Goal: Use online tool/utility: Use online tool/utility

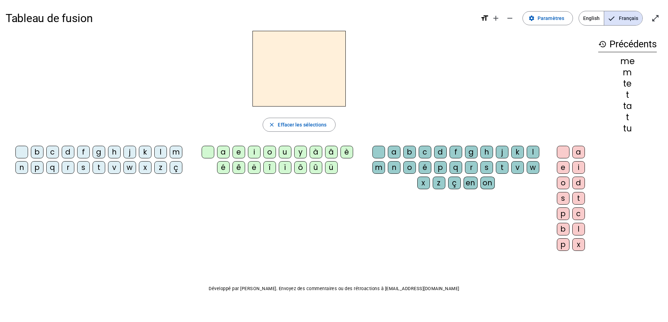
drag, startPoint x: 100, startPoint y: 169, endPoint x: 103, endPoint y: 172, distance: 4.5
click at [103, 172] on div "t" at bounding box center [99, 167] width 13 height 13
click at [239, 152] on div "e" at bounding box center [238, 152] width 13 height 13
click at [302, 124] on span "Effacer les sélections" at bounding box center [302, 125] width 49 height 8
click at [67, 154] on div "d" at bounding box center [68, 152] width 13 height 13
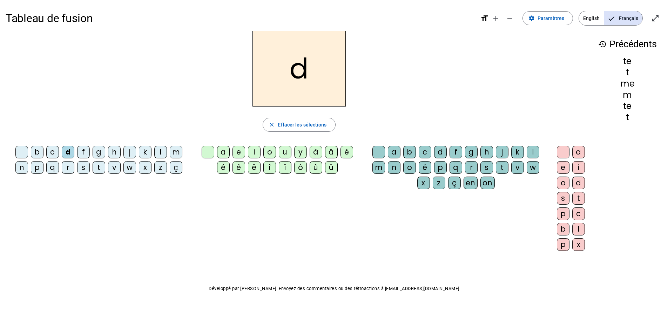
click at [235, 152] on div "e" at bounding box center [238, 152] width 13 height 13
click at [297, 127] on span "Effacer les sélections" at bounding box center [302, 125] width 49 height 8
click at [174, 150] on div "m" at bounding box center [176, 152] width 13 height 13
click at [236, 151] on div "e" at bounding box center [238, 152] width 13 height 13
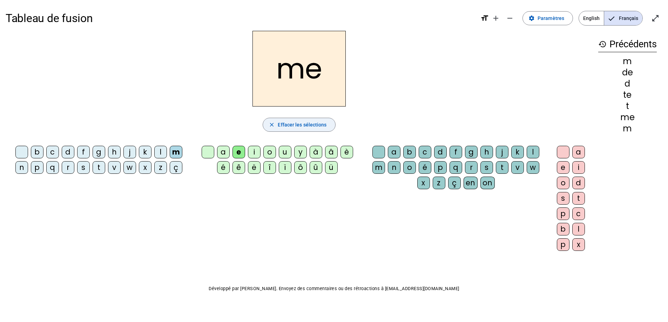
click at [283, 122] on span "Effacer les sélections" at bounding box center [302, 125] width 49 height 8
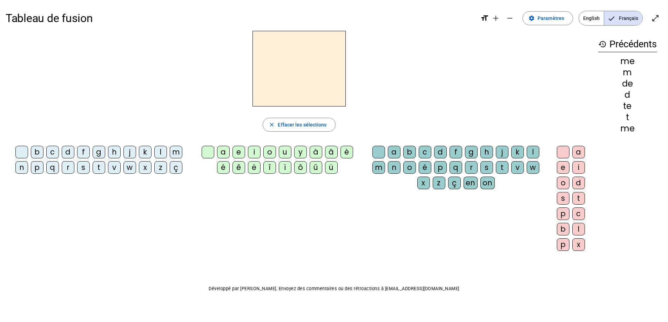
click at [172, 150] on div "m" at bounding box center [176, 152] width 13 height 13
click at [226, 153] on div "a" at bounding box center [223, 152] width 13 height 13
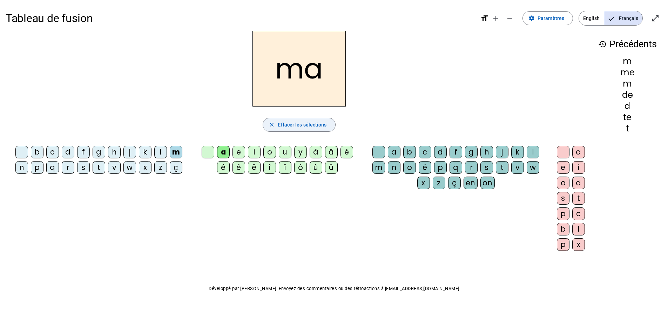
click at [280, 127] on span "Effacer les sélections" at bounding box center [302, 125] width 49 height 8
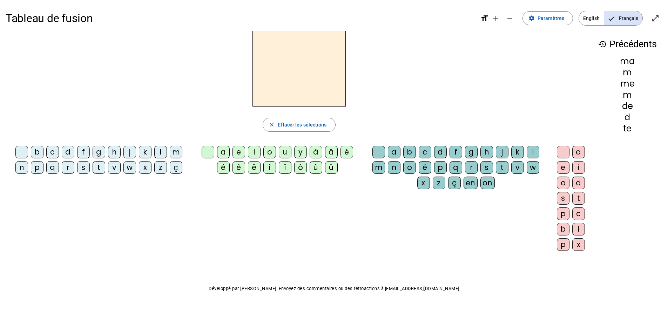
click at [176, 152] on div "m" at bounding box center [176, 152] width 13 height 13
click at [221, 149] on div "a" at bounding box center [223, 152] width 13 height 13
click at [528, 149] on div "l" at bounding box center [533, 152] width 13 height 13
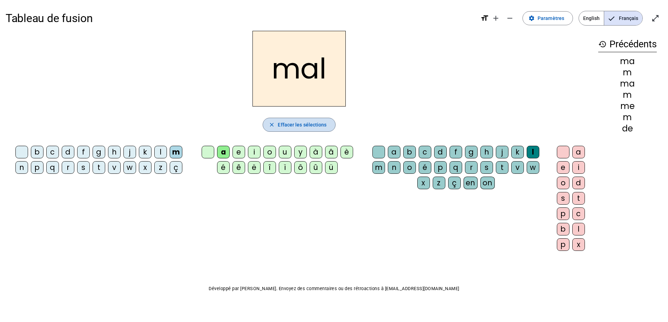
click at [296, 129] on span "button" at bounding box center [299, 124] width 72 height 17
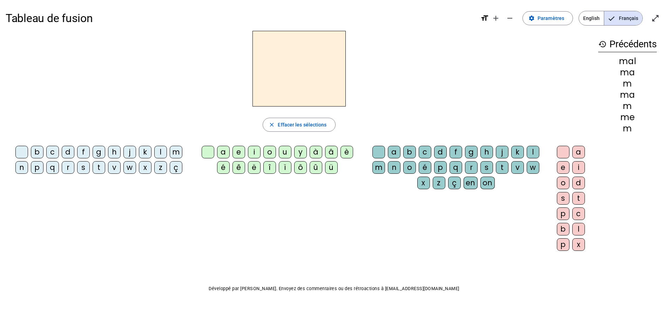
click at [171, 148] on div "m" at bounding box center [176, 152] width 13 height 13
click at [252, 152] on div "i" at bounding box center [254, 152] width 13 height 13
click at [534, 152] on div "l" at bounding box center [533, 152] width 13 height 13
